Goal: Transaction & Acquisition: Purchase product/service

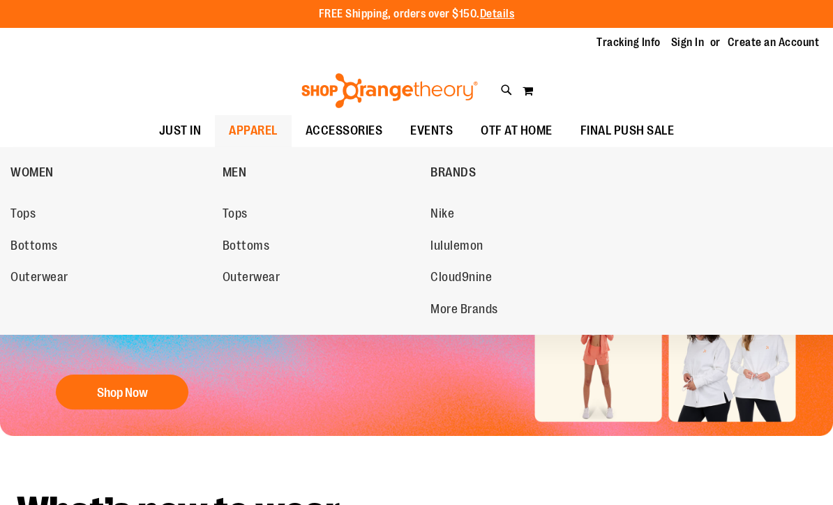
click at [266, 123] on span "APPAREL" at bounding box center [253, 130] width 49 height 31
click at [29, 167] on span "WOMEN" at bounding box center [31, 173] width 43 height 17
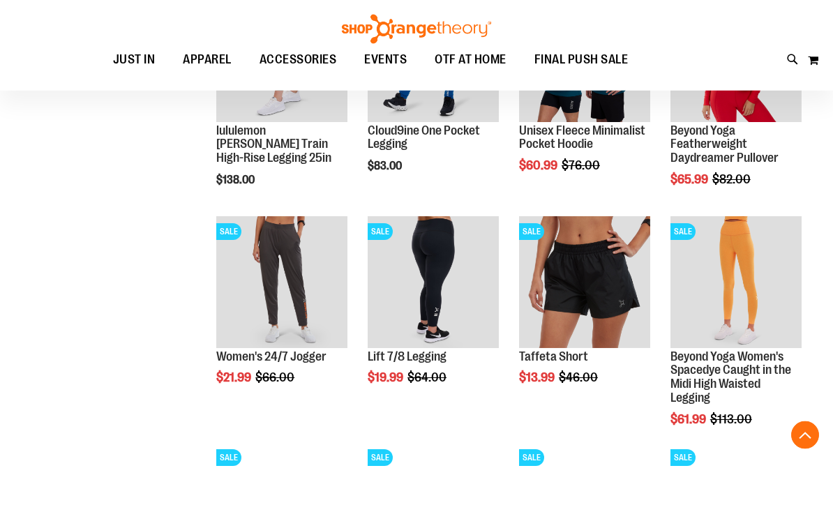
scroll to position [512, 0]
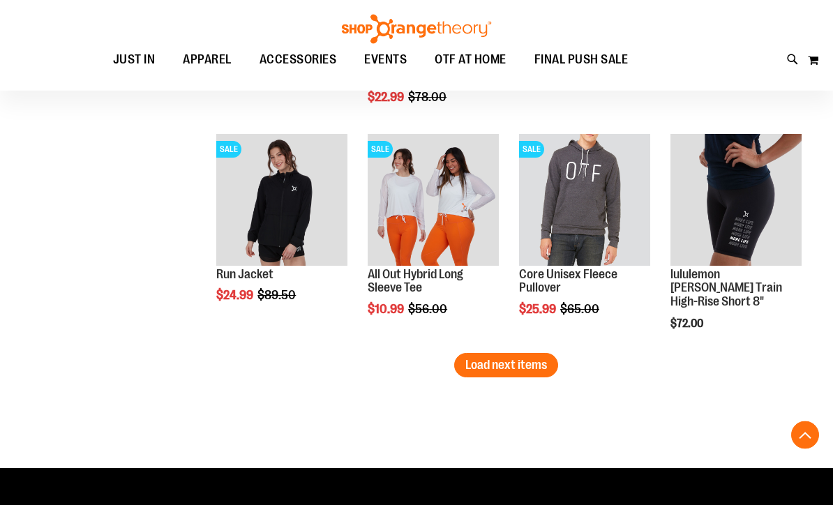
scroll to position [1952, 0]
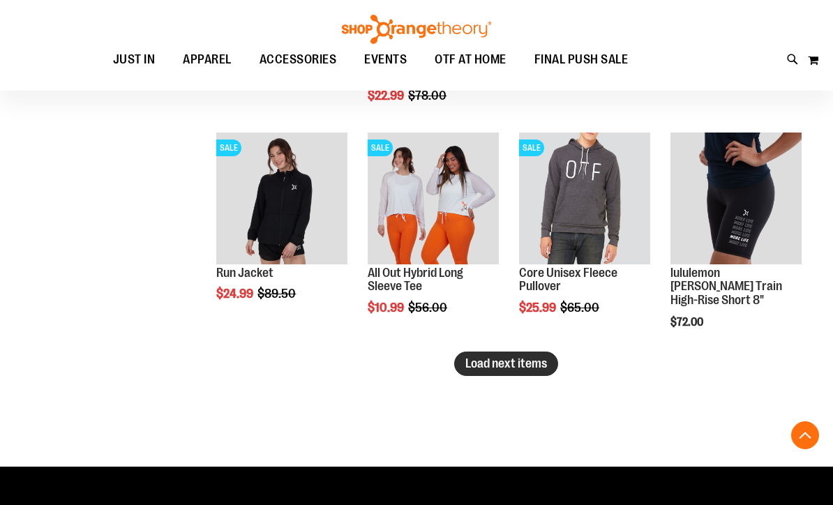
click at [508, 358] on span "Load next items" at bounding box center [506, 363] width 82 height 14
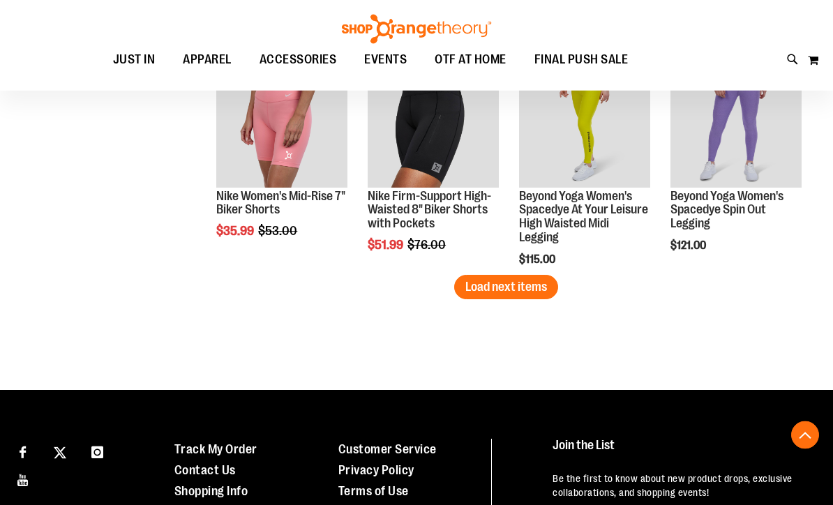
scroll to position [2706, 0]
click at [483, 282] on span "Load next items" at bounding box center [506, 287] width 82 height 14
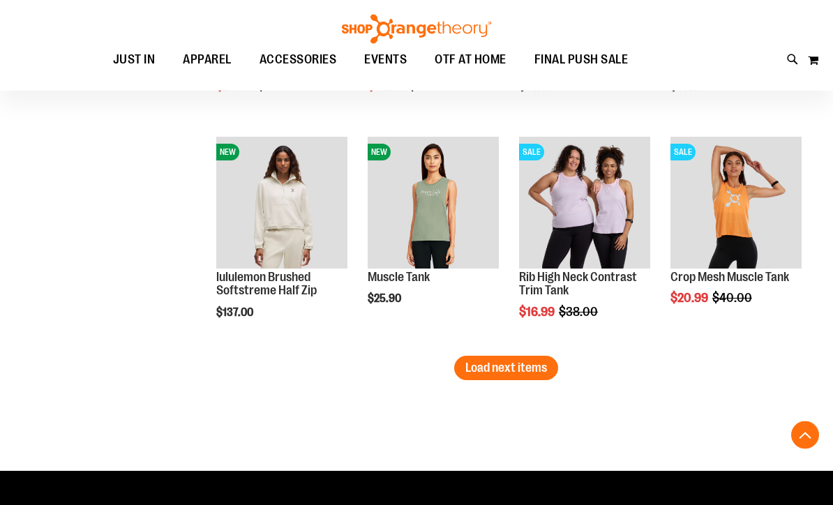
scroll to position [3303, 0]
click at [508, 361] on span "Load next items" at bounding box center [506, 368] width 82 height 14
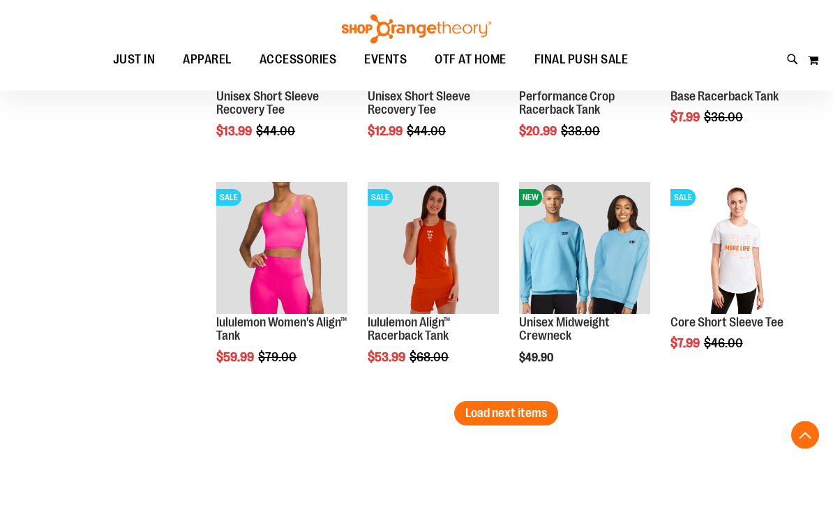
scroll to position [3942, 0]
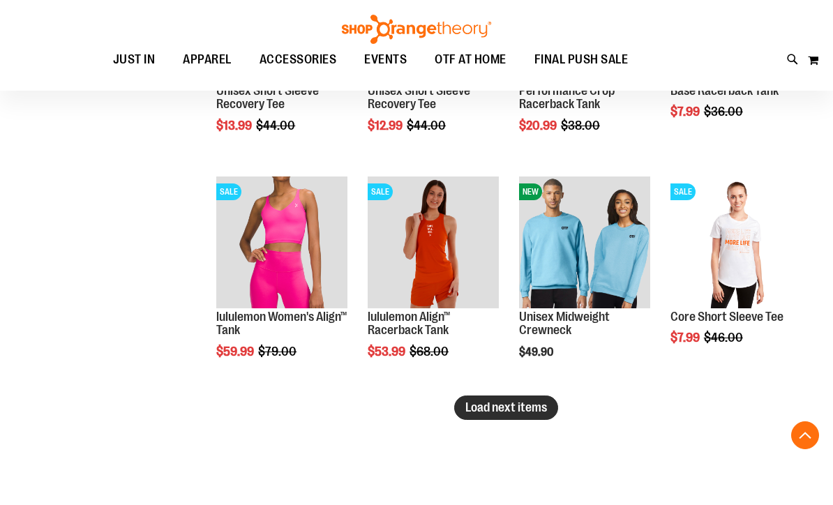
click at [500, 403] on span "Load next items" at bounding box center [506, 407] width 82 height 14
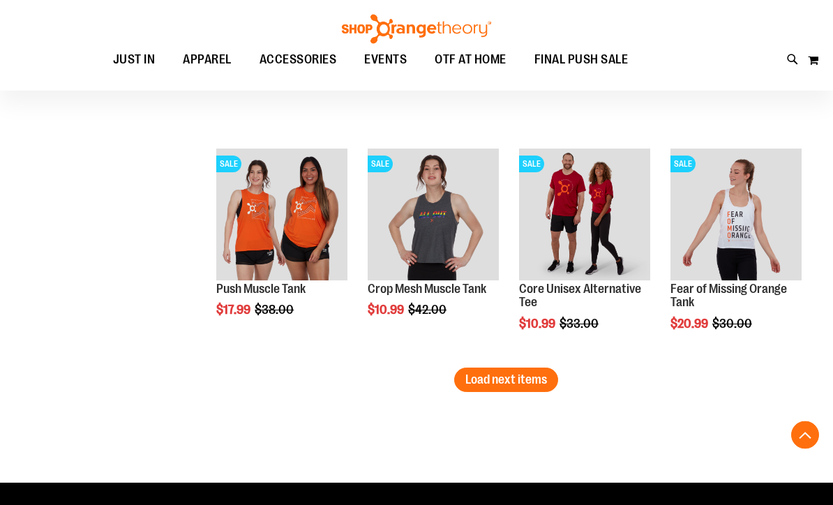
scroll to position [4648, 0]
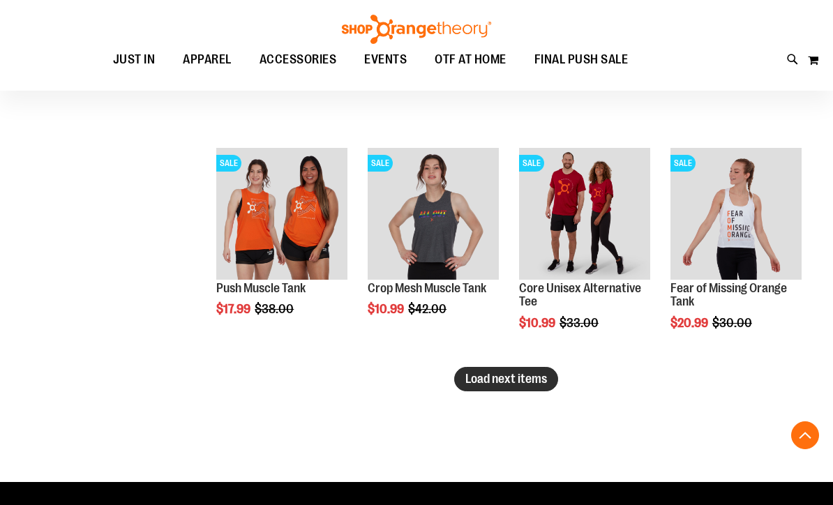
click at [524, 372] on span "Load next items" at bounding box center [506, 379] width 82 height 14
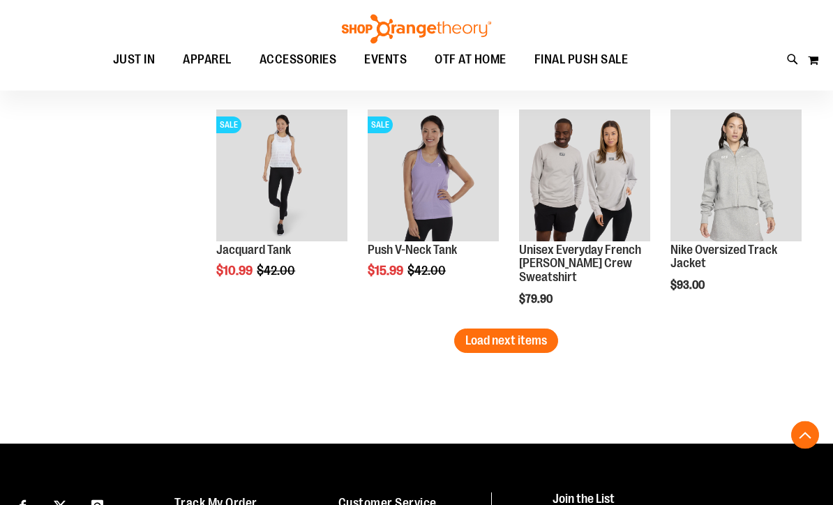
scroll to position [5367, 0]
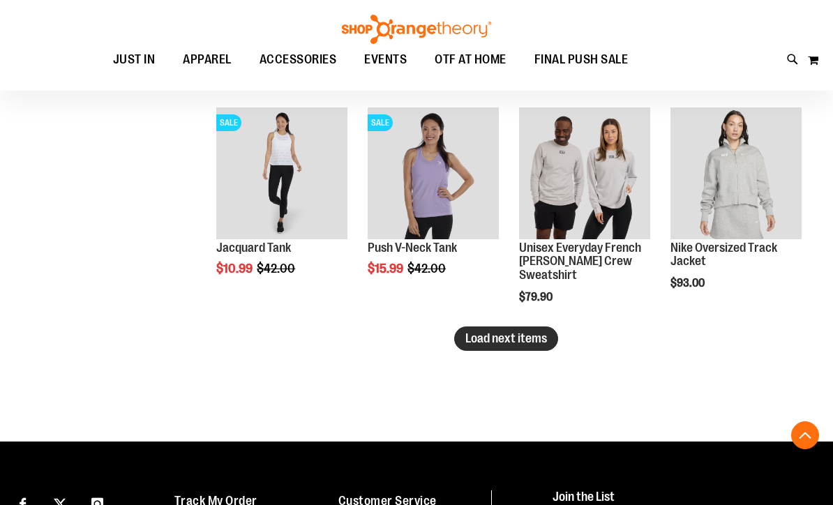
click at [511, 342] on span "Load next items" at bounding box center [506, 338] width 82 height 14
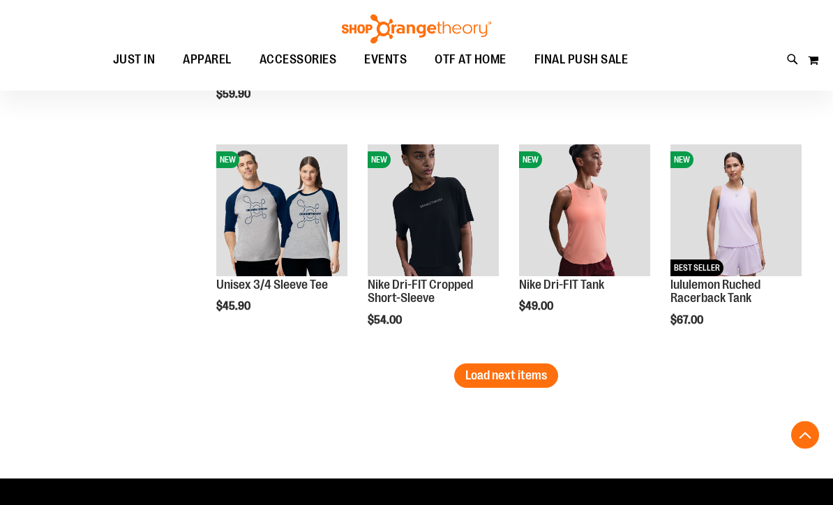
scroll to position [6008, 0]
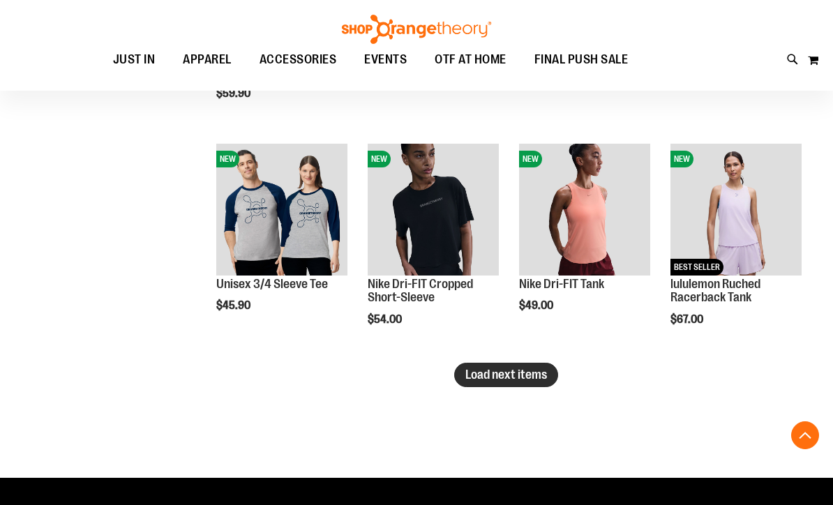
click at [502, 368] on span "Load next items" at bounding box center [506, 375] width 82 height 14
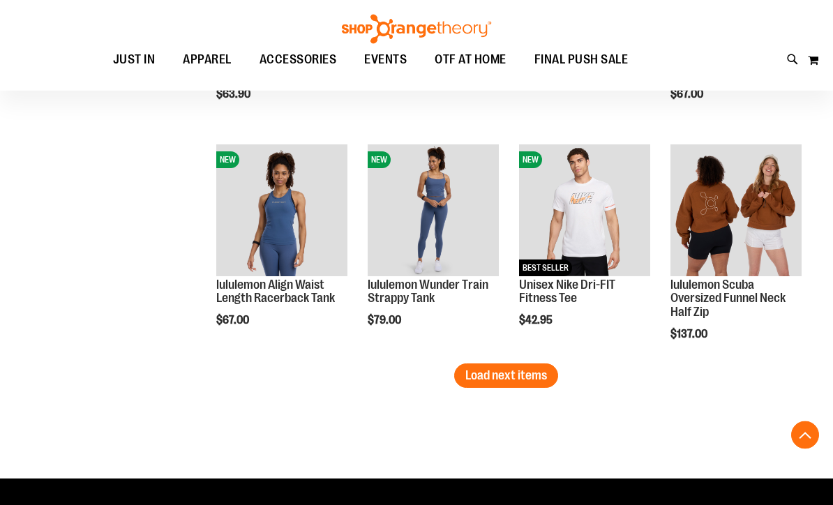
scroll to position [6686, 0]
click at [515, 374] on span "Load next items" at bounding box center [506, 375] width 82 height 14
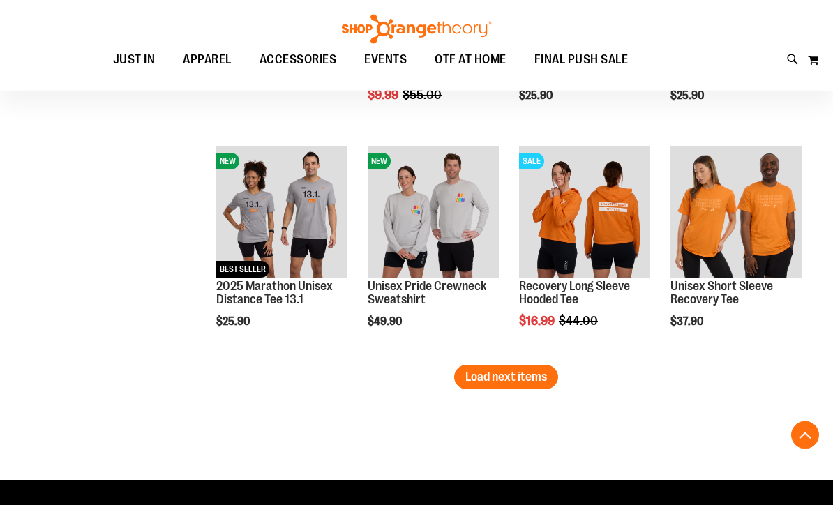
scroll to position [7364, 0]
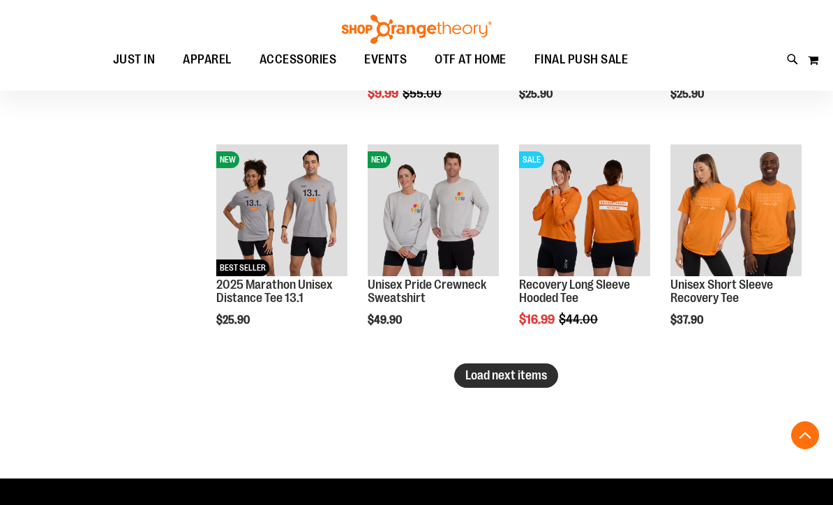
click at [493, 377] on span "Load next items" at bounding box center [506, 375] width 82 height 14
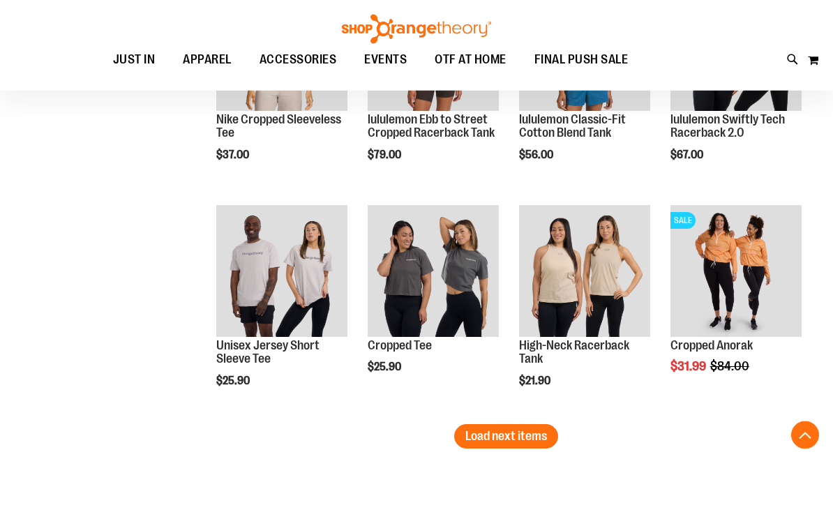
scroll to position [7981, 0]
click at [492, 433] on span "Load next items" at bounding box center [506, 436] width 82 height 14
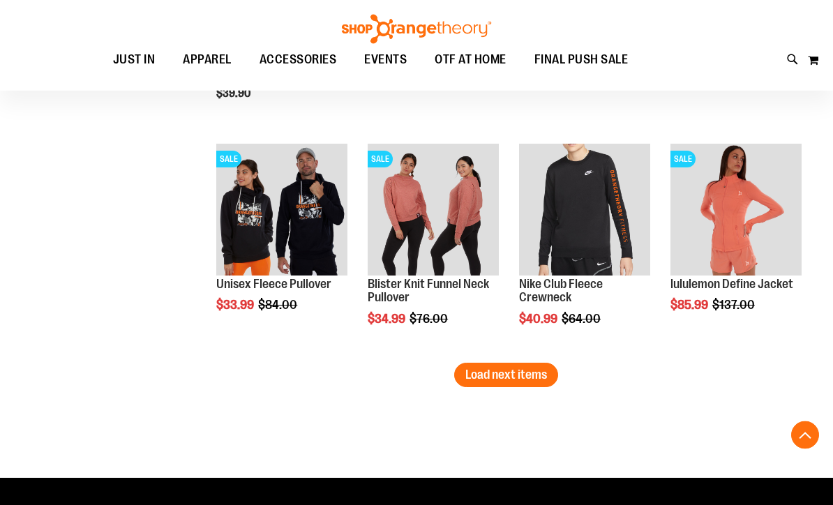
scroll to position [8720, 0]
click at [483, 372] on span "Load next items" at bounding box center [506, 375] width 82 height 14
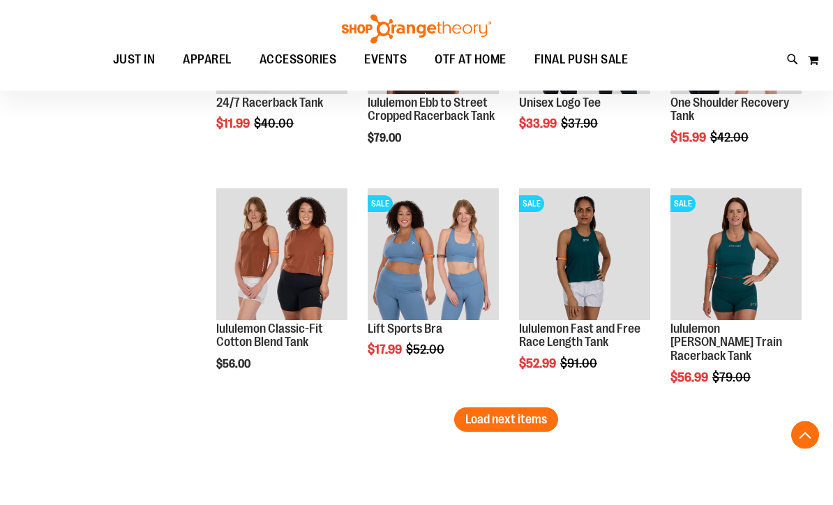
scroll to position [9354, 0]
click at [514, 409] on button "Load next items" at bounding box center [506, 419] width 104 height 24
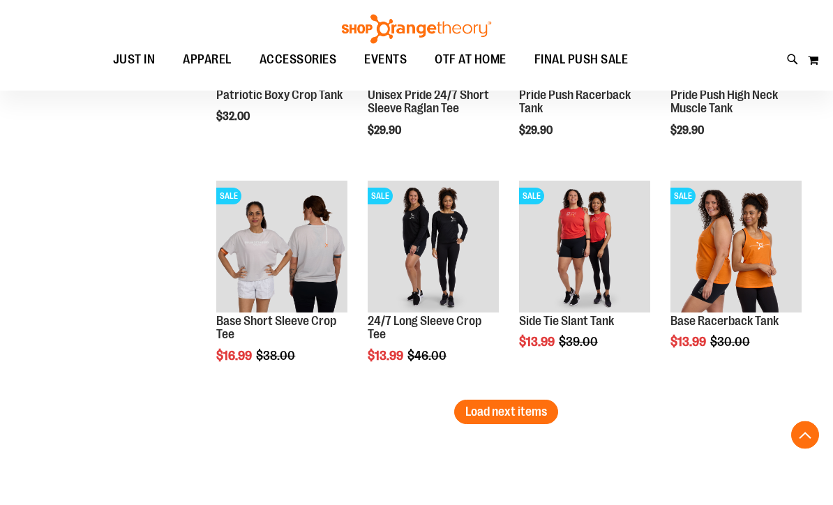
scroll to position [10039, 0]
click at [519, 409] on span "Load next items" at bounding box center [506, 412] width 82 height 14
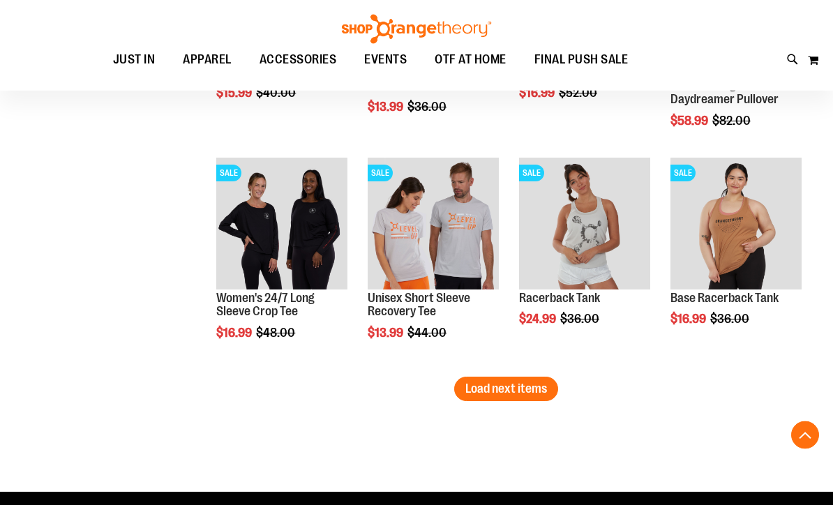
scroll to position [10742, 0]
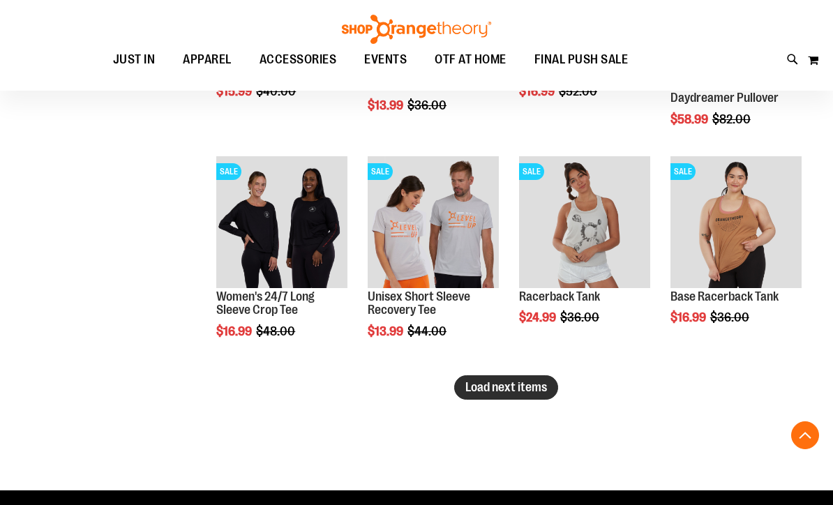
click at [508, 383] on span "Load next items" at bounding box center [506, 387] width 82 height 14
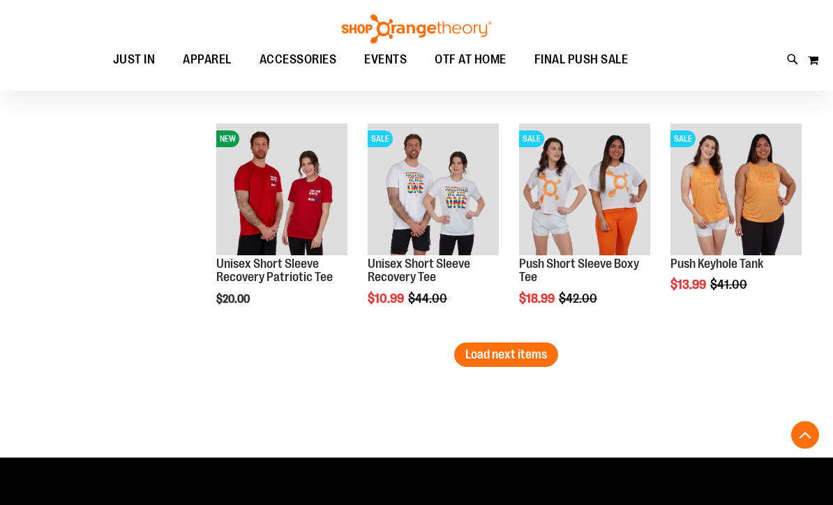
scroll to position [11454, 0]
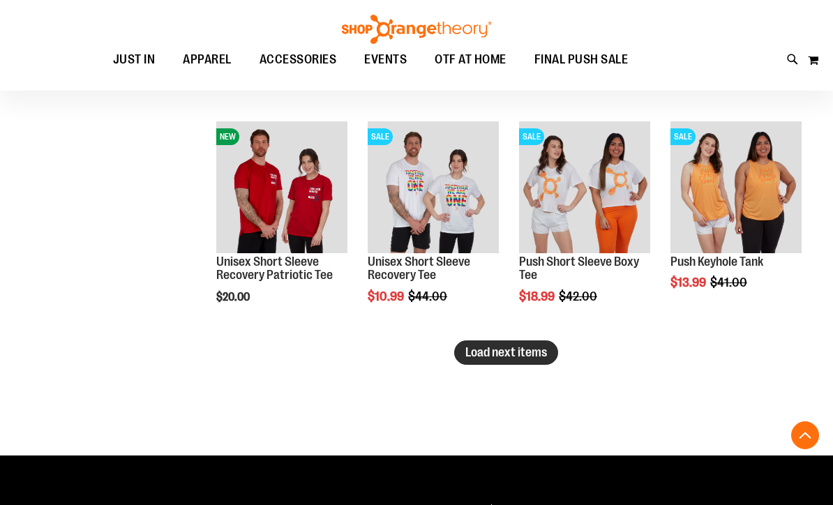
click at [510, 350] on span "Load next items" at bounding box center [506, 352] width 82 height 14
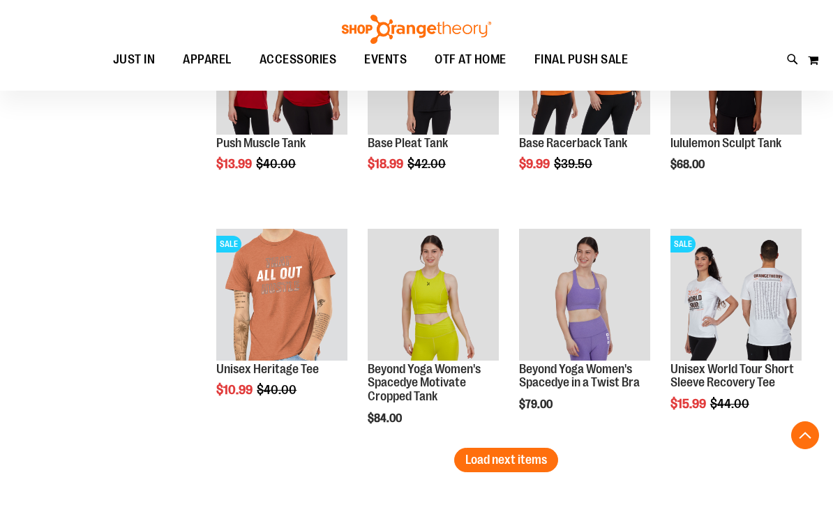
scroll to position [12047, 0]
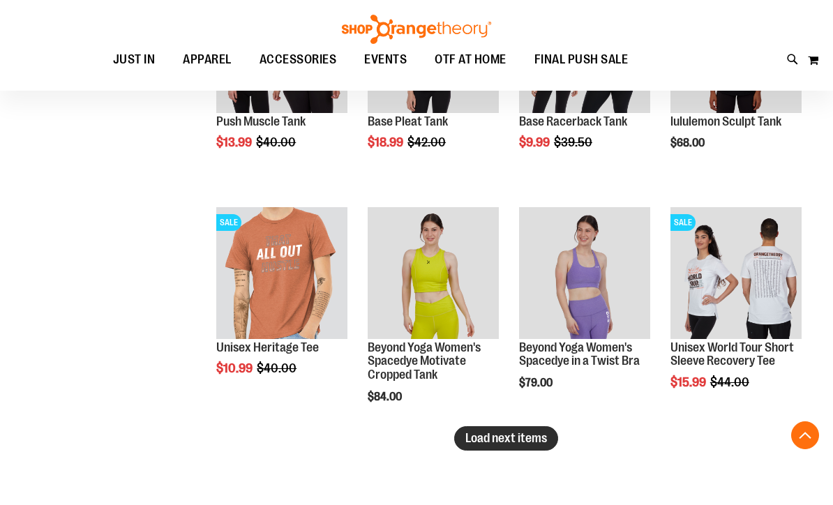
click at [515, 442] on span "Load next items" at bounding box center [506, 438] width 82 height 14
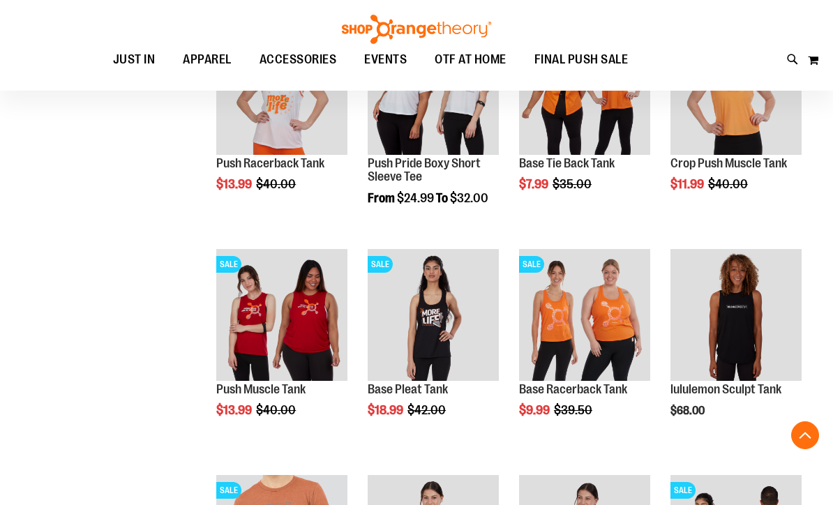
scroll to position [11779, 0]
